Goal: Task Accomplishment & Management: Manage account settings

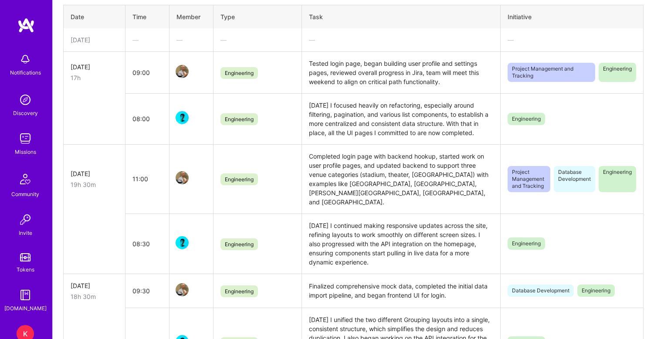
scroll to position [250, 0]
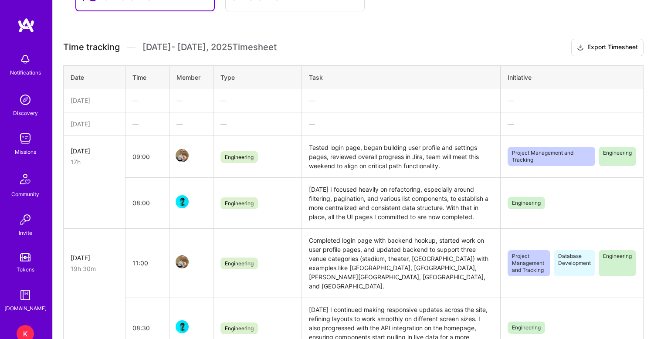
scroll to position [177, 0]
click at [140, 126] on div "—" at bounding box center [147, 123] width 30 height 9
click at [136, 126] on div "—" at bounding box center [147, 123] width 30 height 9
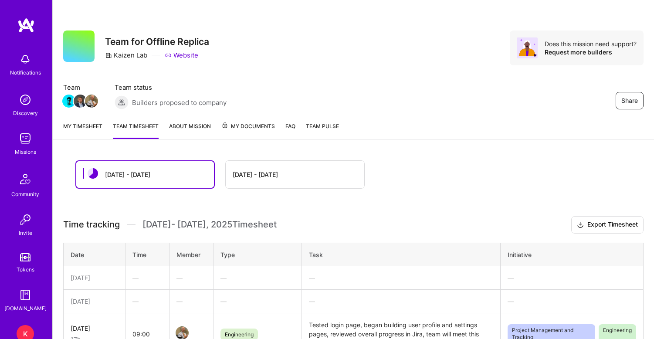
scroll to position [0, 0]
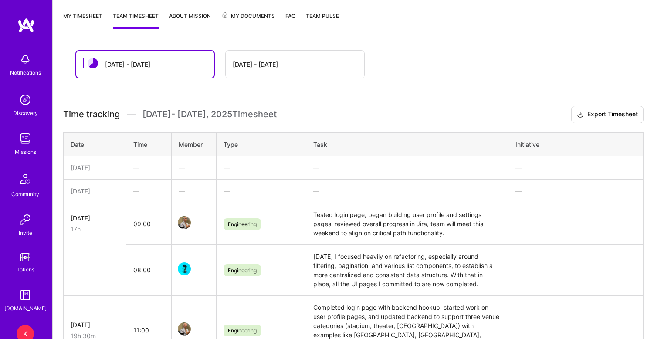
scroll to position [169, 0]
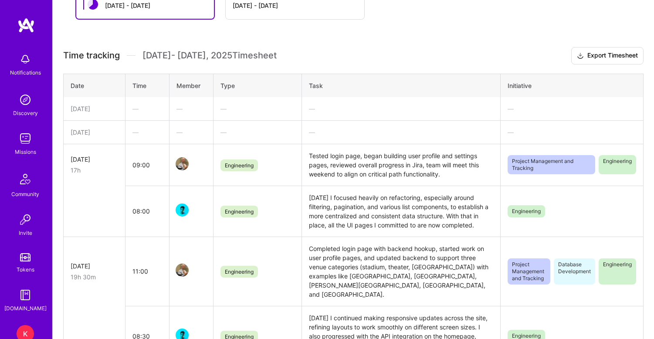
click at [135, 133] on div "—" at bounding box center [147, 132] width 30 height 9
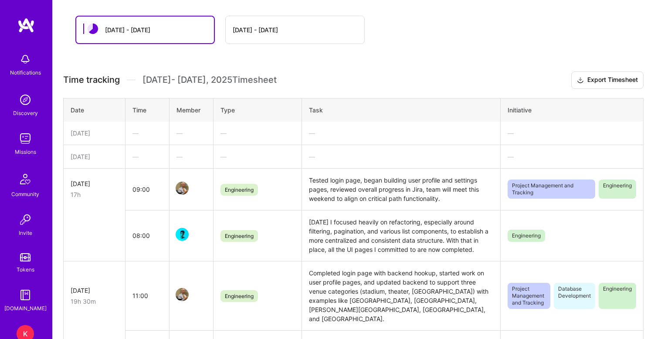
scroll to position [142, 0]
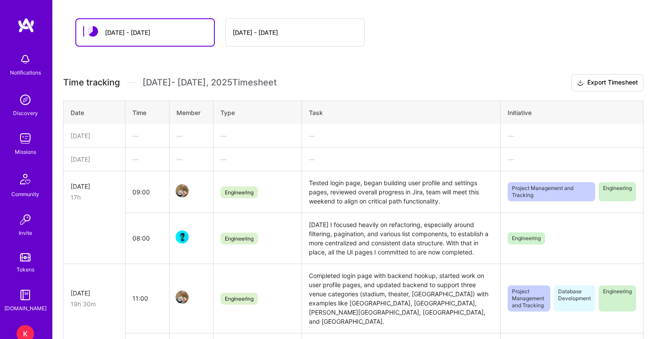
click at [92, 162] on div "[DATE]" at bounding box center [95, 159] width 48 height 9
click at [82, 156] on div "[DATE]" at bounding box center [95, 159] width 48 height 9
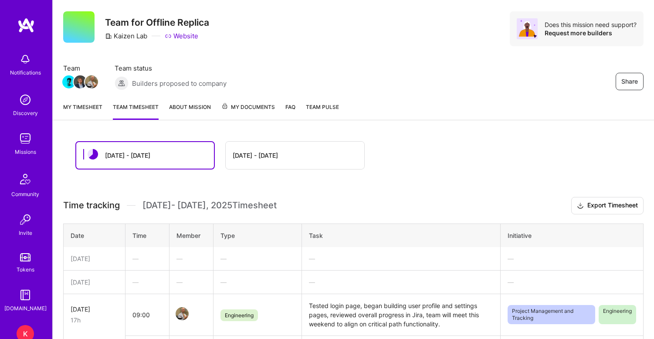
click at [87, 107] on link "My timesheet" at bounding box center [82, 110] width 39 height 17
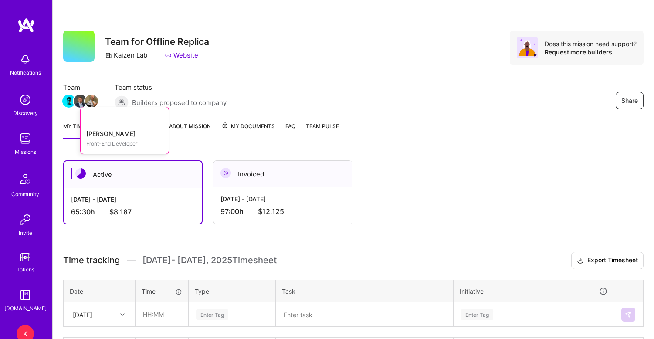
click at [77, 109] on div "Share Team for Offline Replica Kaizen Lab Website Does this mission need suppor…" at bounding box center [353, 57] width 601 height 115
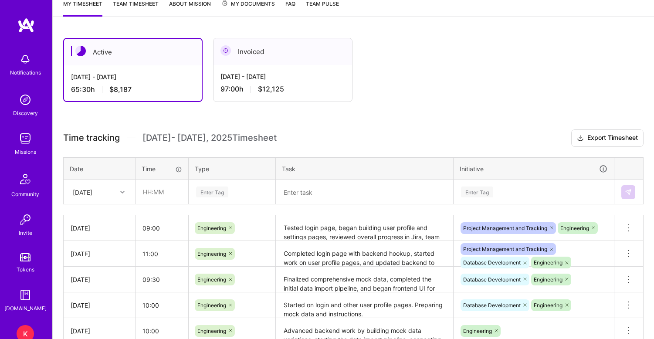
scroll to position [149, 0]
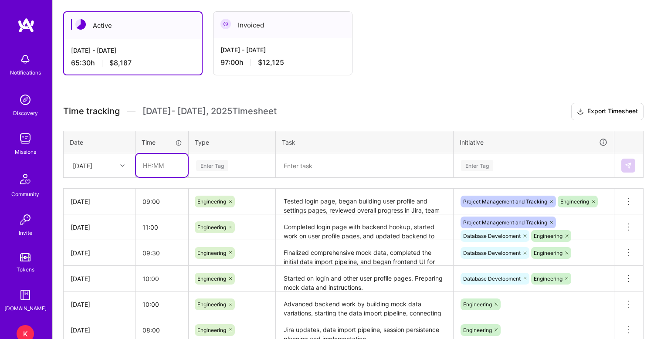
click at [156, 168] on input "text" at bounding box center [162, 165] width 52 height 23
type input "08:00"
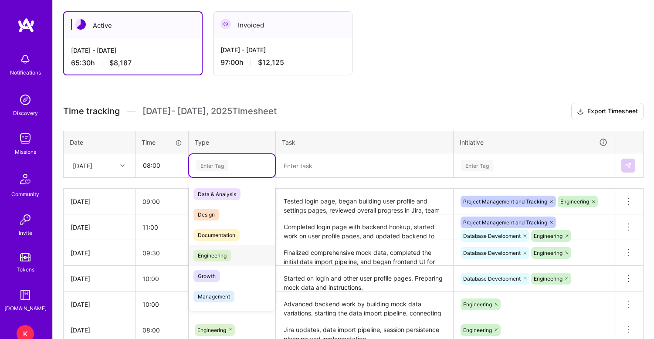
click at [217, 257] on span "Engineering" at bounding box center [211, 256] width 37 height 12
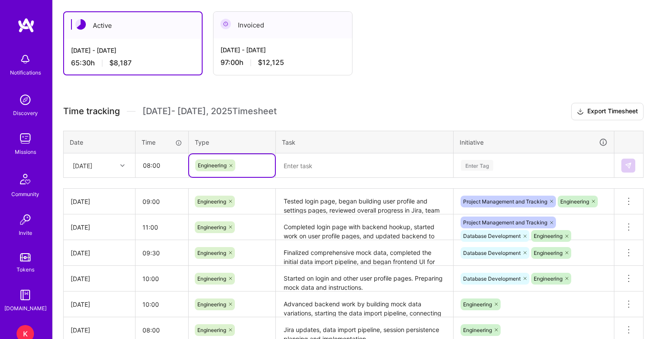
click at [320, 169] on textarea at bounding box center [365, 165] width 176 height 23
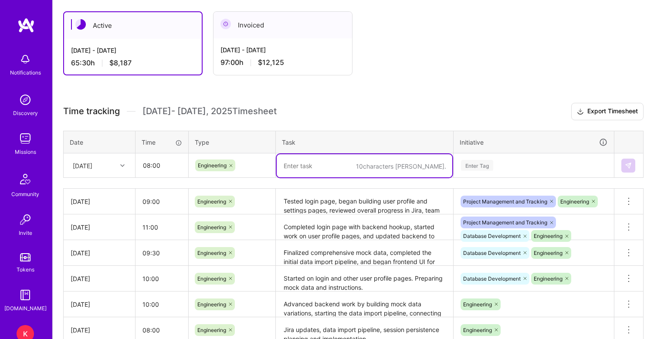
paste textarea "Finished high-level metrics and logging, implemented no-duplication processing,…"
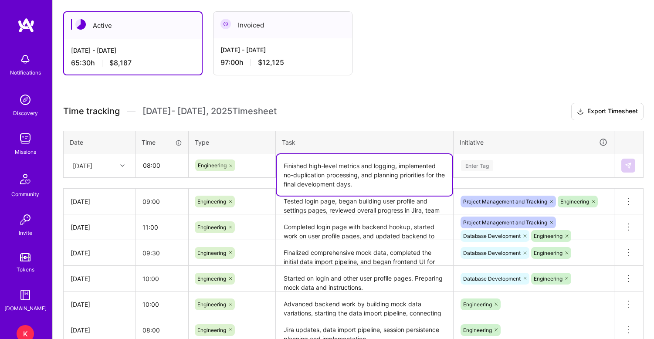
type textarea "Finished high-level metrics and logging, implemented no-duplication processing,…"
click at [467, 162] on div "Enter Tag" at bounding box center [477, 166] width 32 height 14
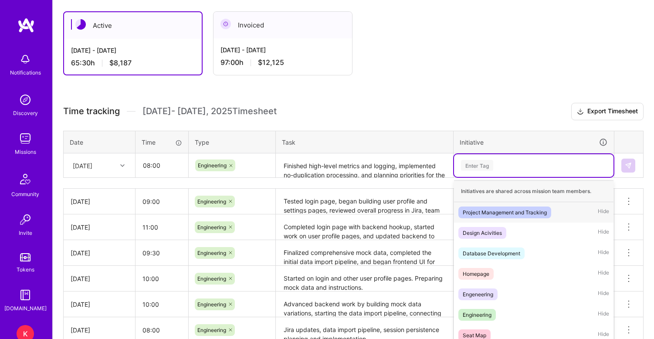
scroll to position [159, 0]
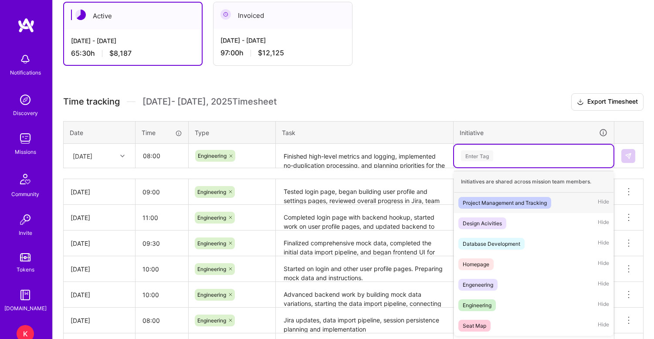
click at [478, 203] on div "Project Management and Tracking" at bounding box center [505, 202] width 84 height 9
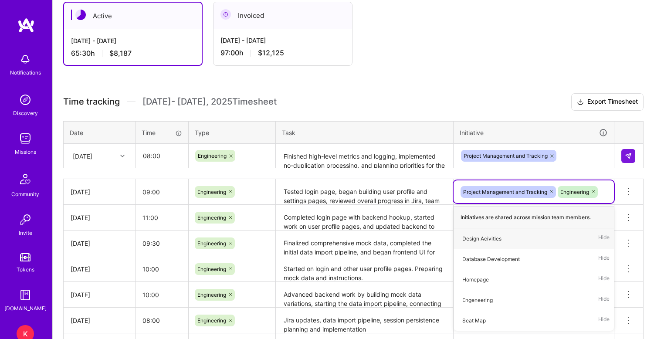
click at [574, 162] on div "Project Management and Tracking" at bounding box center [533, 156] width 147 height 14
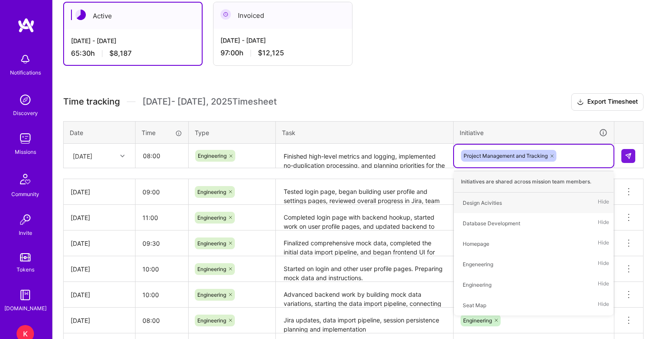
type input "e"
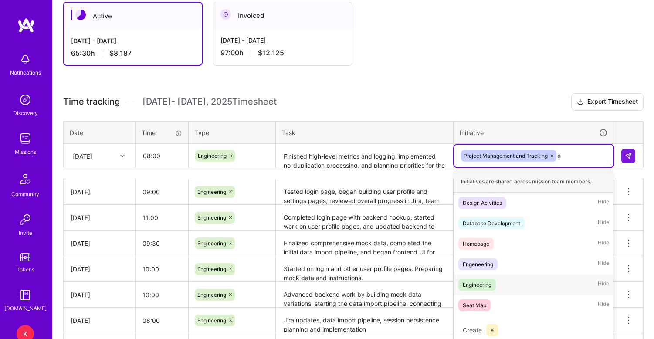
click at [480, 282] on div "Engineering" at bounding box center [477, 284] width 29 height 9
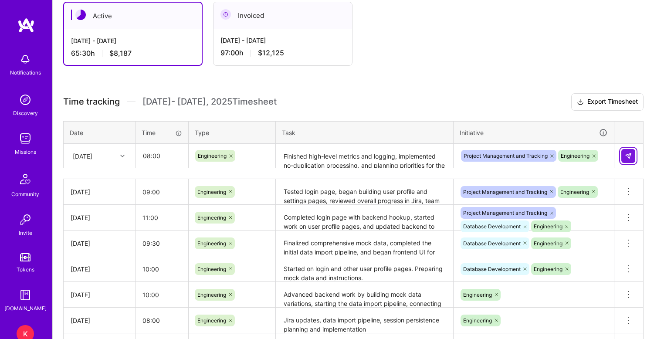
click at [629, 157] on img at bounding box center [628, 156] width 7 height 7
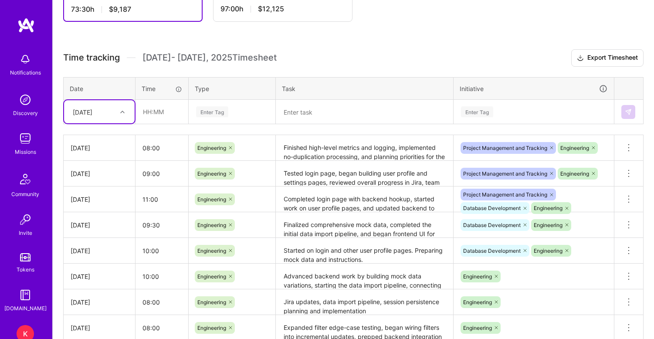
scroll to position [114, 0]
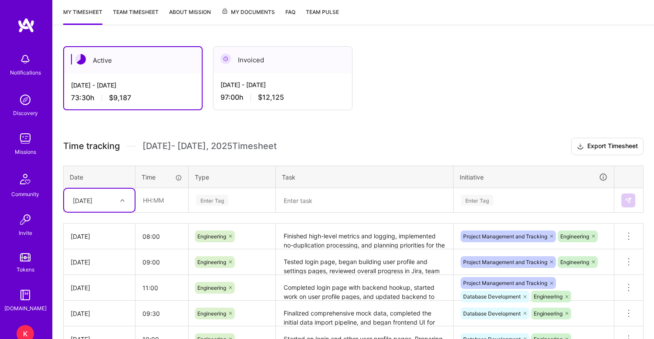
click at [135, 14] on link "Team timesheet" at bounding box center [136, 15] width 46 height 17
